Goal: Task Accomplishment & Management: Use online tool/utility

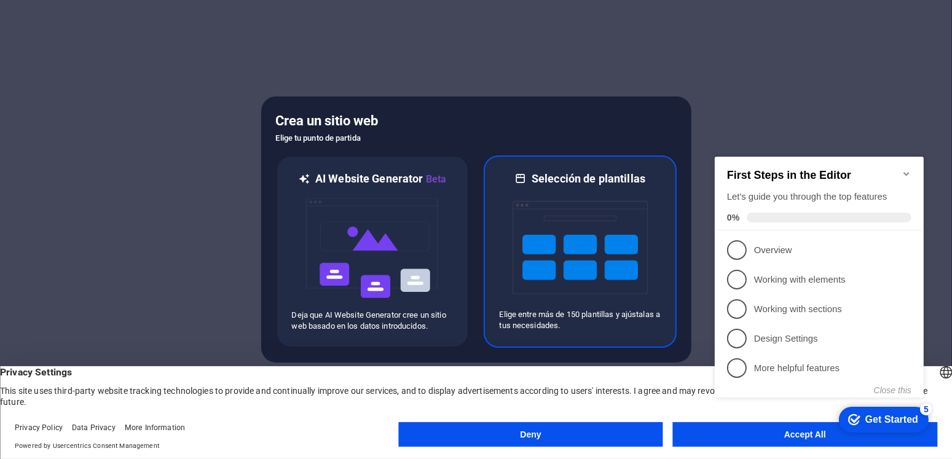
click at [525, 281] on img at bounding box center [579, 247] width 135 height 123
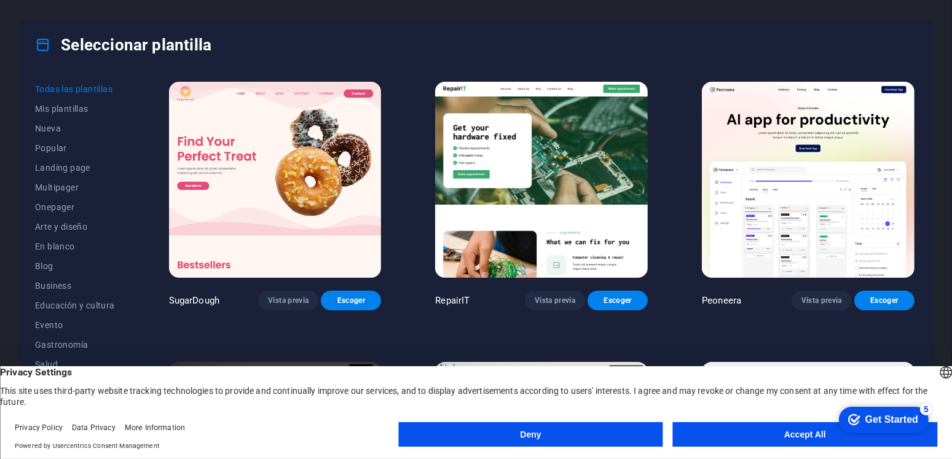
click at [792, 431] on button "Accept All" at bounding box center [805, 434] width 264 height 25
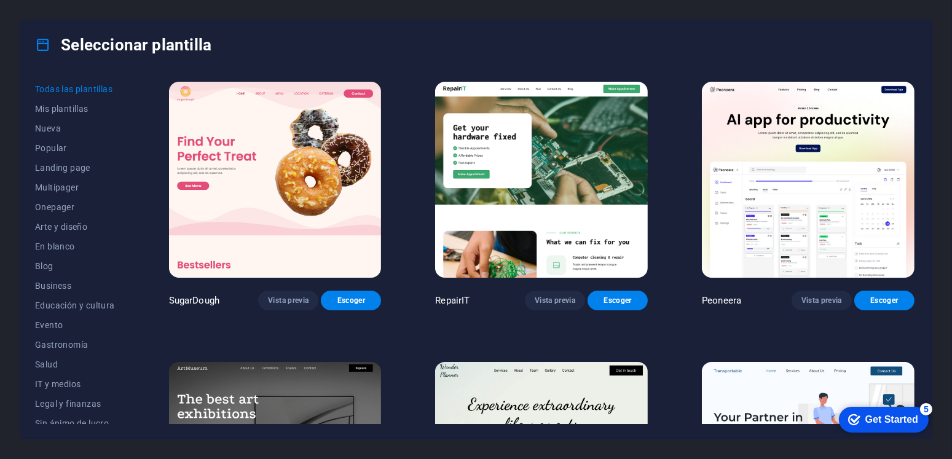
drag, startPoint x: 948, startPoint y: 170, endPoint x: 951, endPoint y: 230, distance: 60.3
click at [951, 230] on div "Seleccionar plantilla Todas las plantillas Mis plantillas Nueva Popular Landing…" at bounding box center [476, 229] width 952 height 459
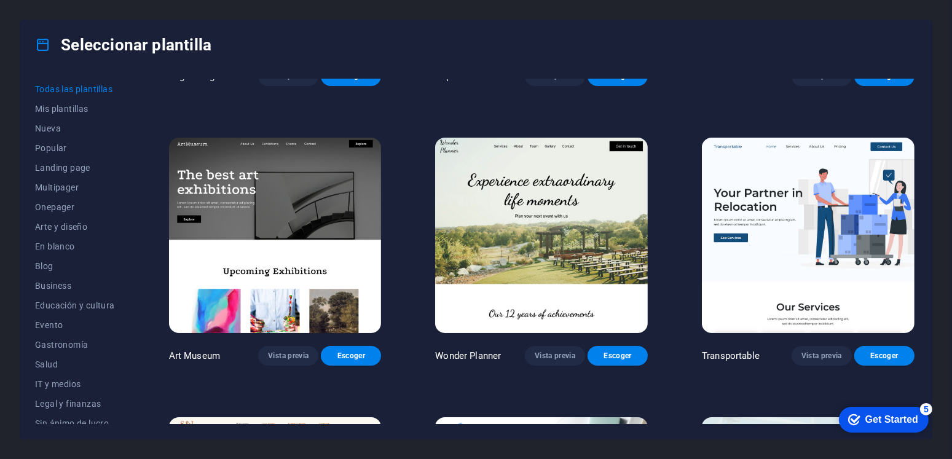
scroll to position [246, 0]
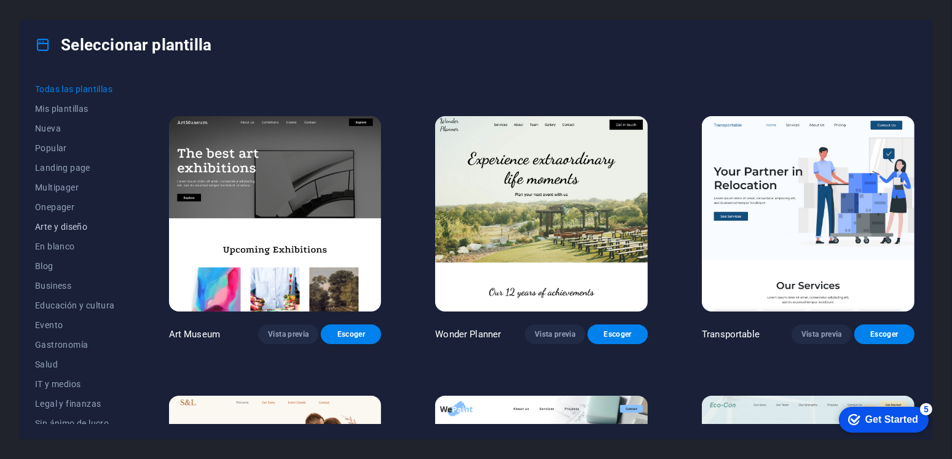
drag, startPoint x: 127, startPoint y: 175, endPoint x: 108, endPoint y: 235, distance: 63.3
click at [108, 235] on div "Todas las plantillas Mis plantillas Nueva Popular Landing page Multipager Onepa…" at bounding box center [82, 251] width 95 height 345
click at [61, 283] on span "Business" at bounding box center [75, 286] width 80 height 10
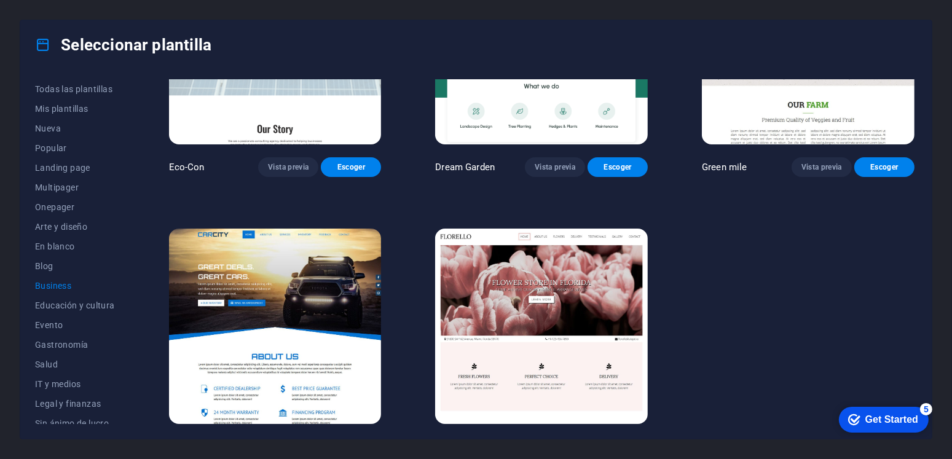
scroll to position [163, 0]
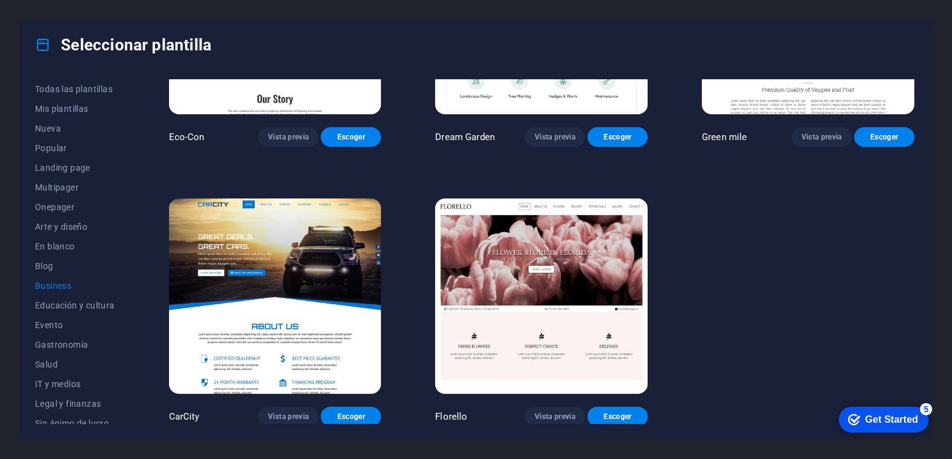
drag, startPoint x: 915, startPoint y: 331, endPoint x: 34, endPoint y: 28, distance: 932.0
click at [353, 415] on span "Escoger" at bounding box center [351, 417] width 41 height 10
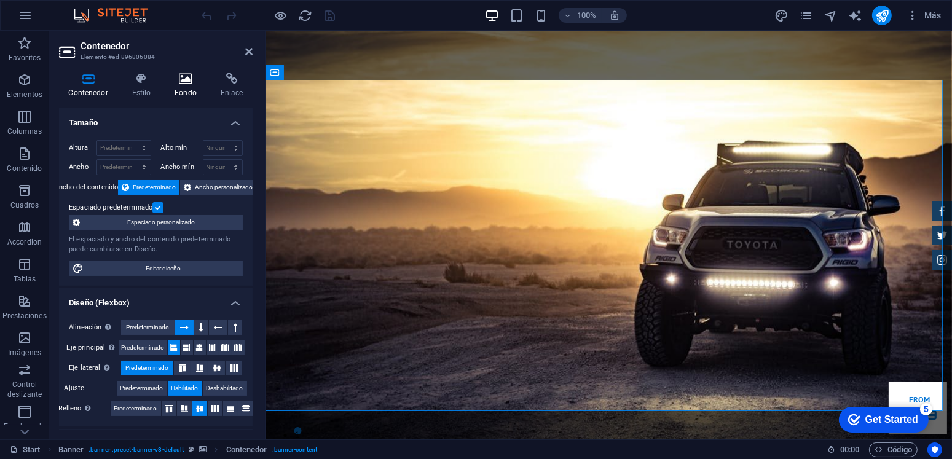
click at [185, 80] on icon at bounding box center [185, 79] width 41 height 12
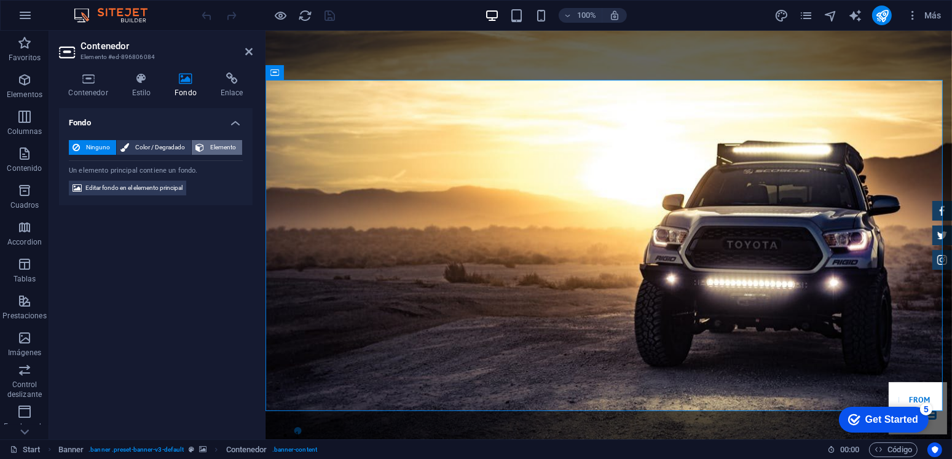
click at [213, 146] on span "Elemento" at bounding box center [223, 147] width 31 height 15
